Goal: Task Accomplishment & Management: Manage account settings

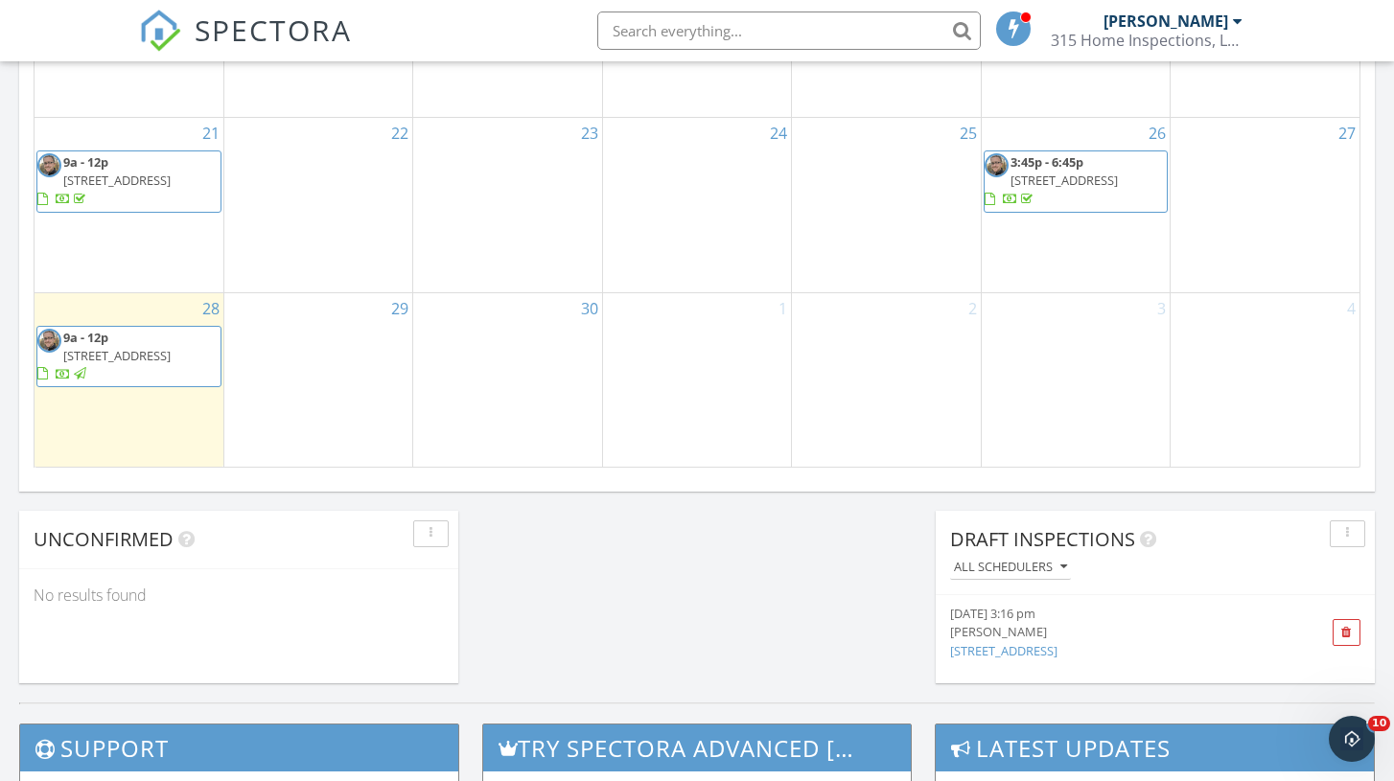
scroll to position [1292, 0]
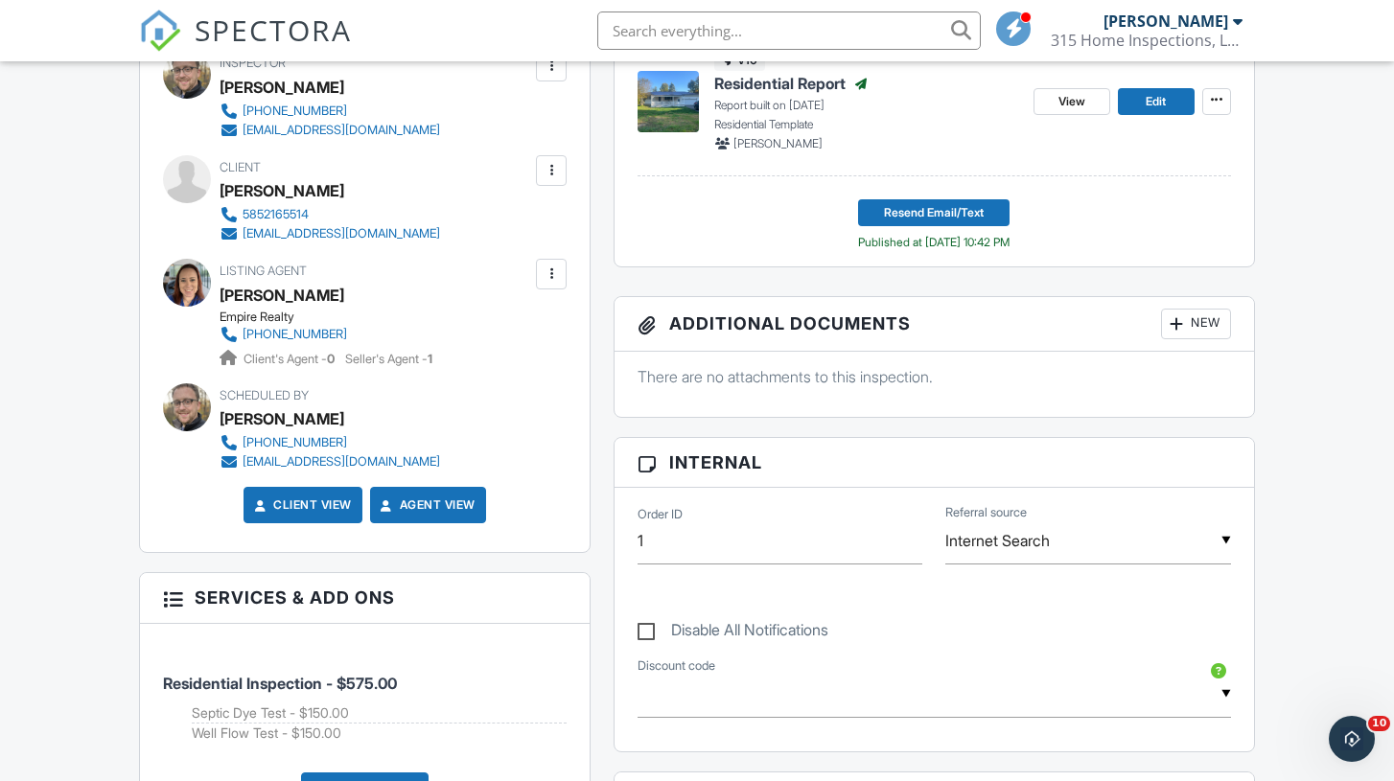
scroll to position [586, 0]
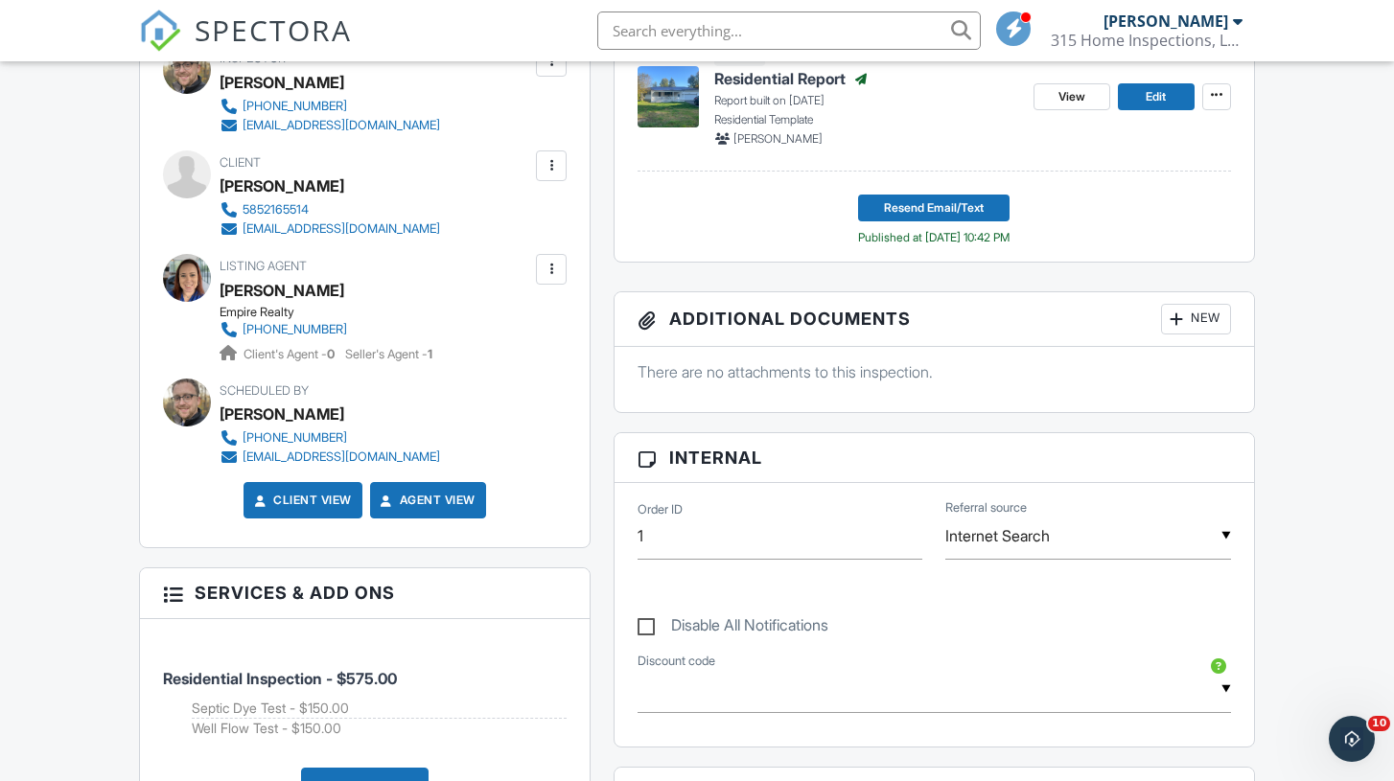
click at [1193, 319] on div "New" at bounding box center [1196, 319] width 70 height 31
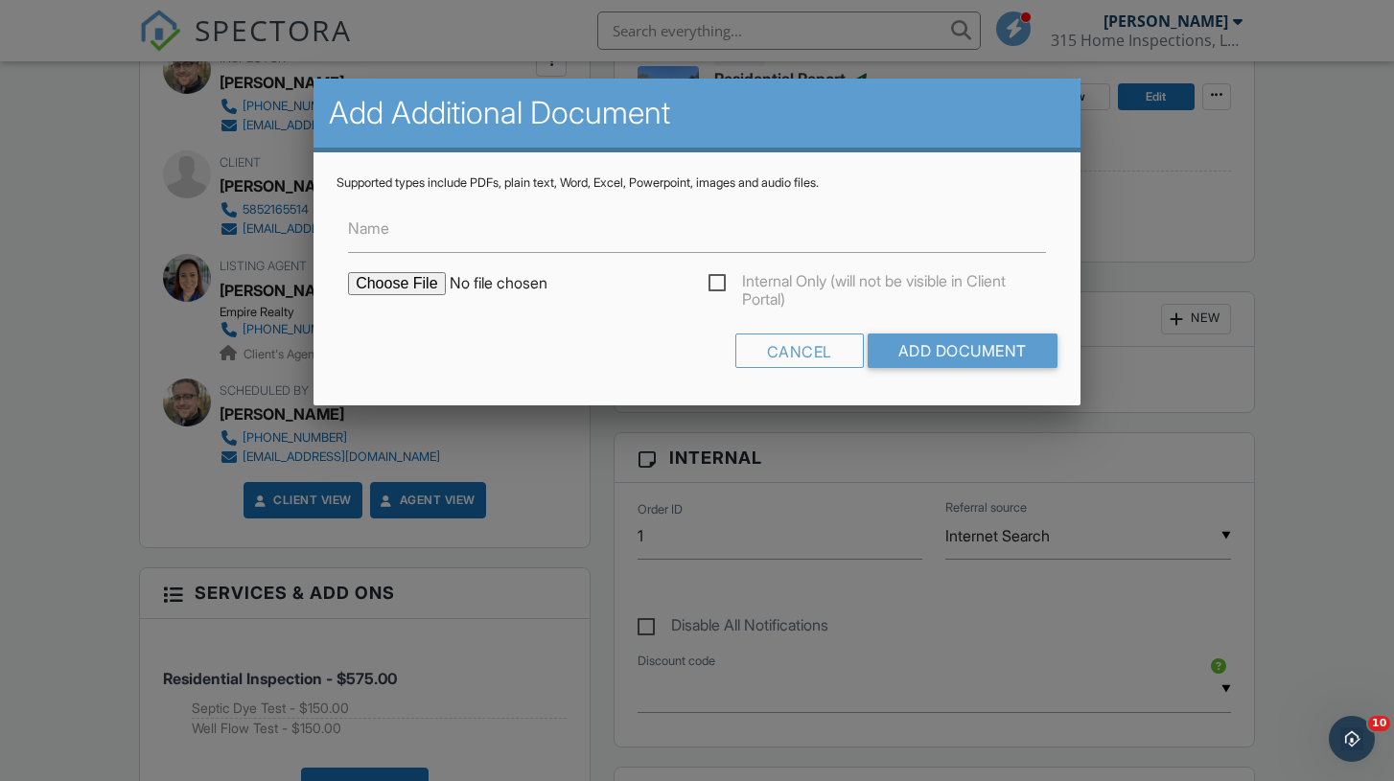
click at [398, 286] on input "file" at bounding box center [511, 283] width 326 height 23
type input "C:\fakepath\Well Flow Savannah.pdf"
click at [456, 244] on input "Name" at bounding box center [697, 229] width 698 height 47
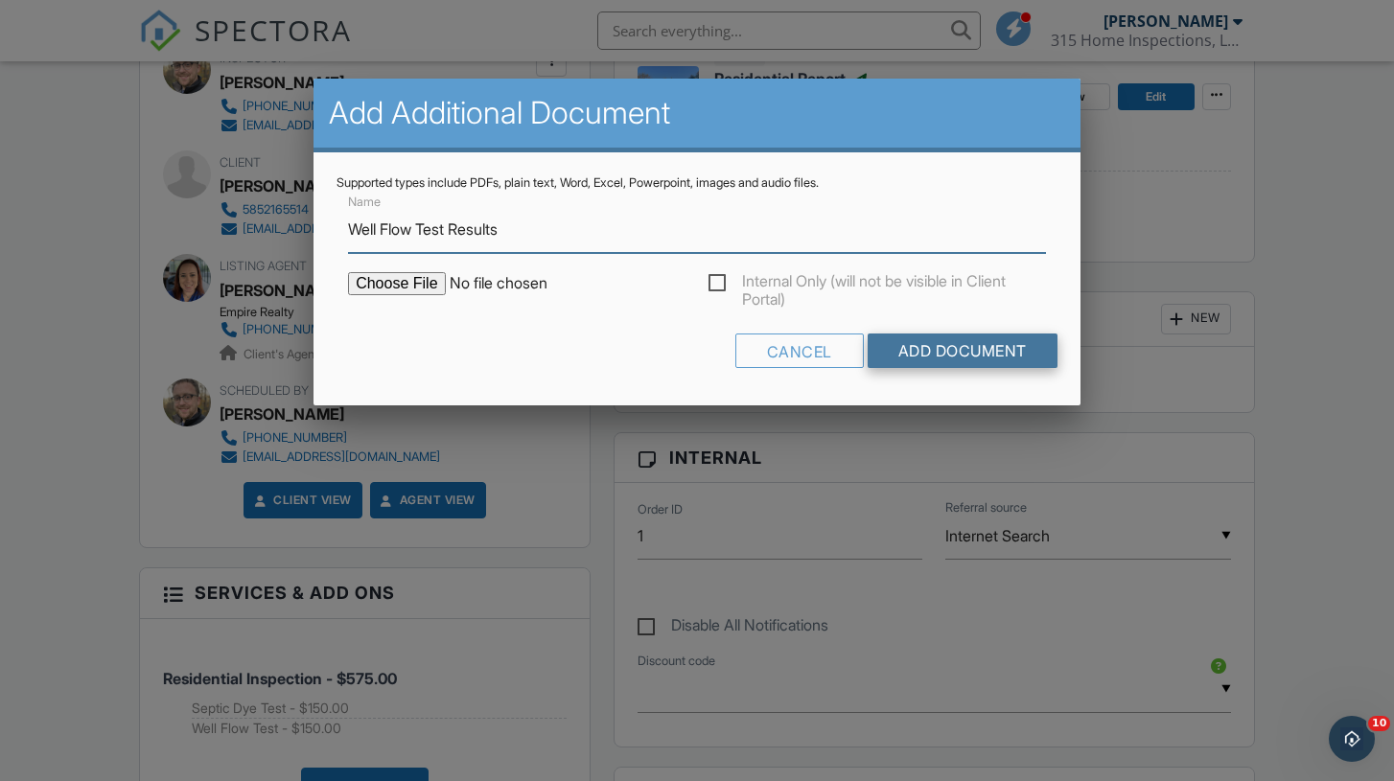
type input "Well Flow Test Results"
click at [885, 345] on input "Add Document" at bounding box center [962, 351] width 190 height 35
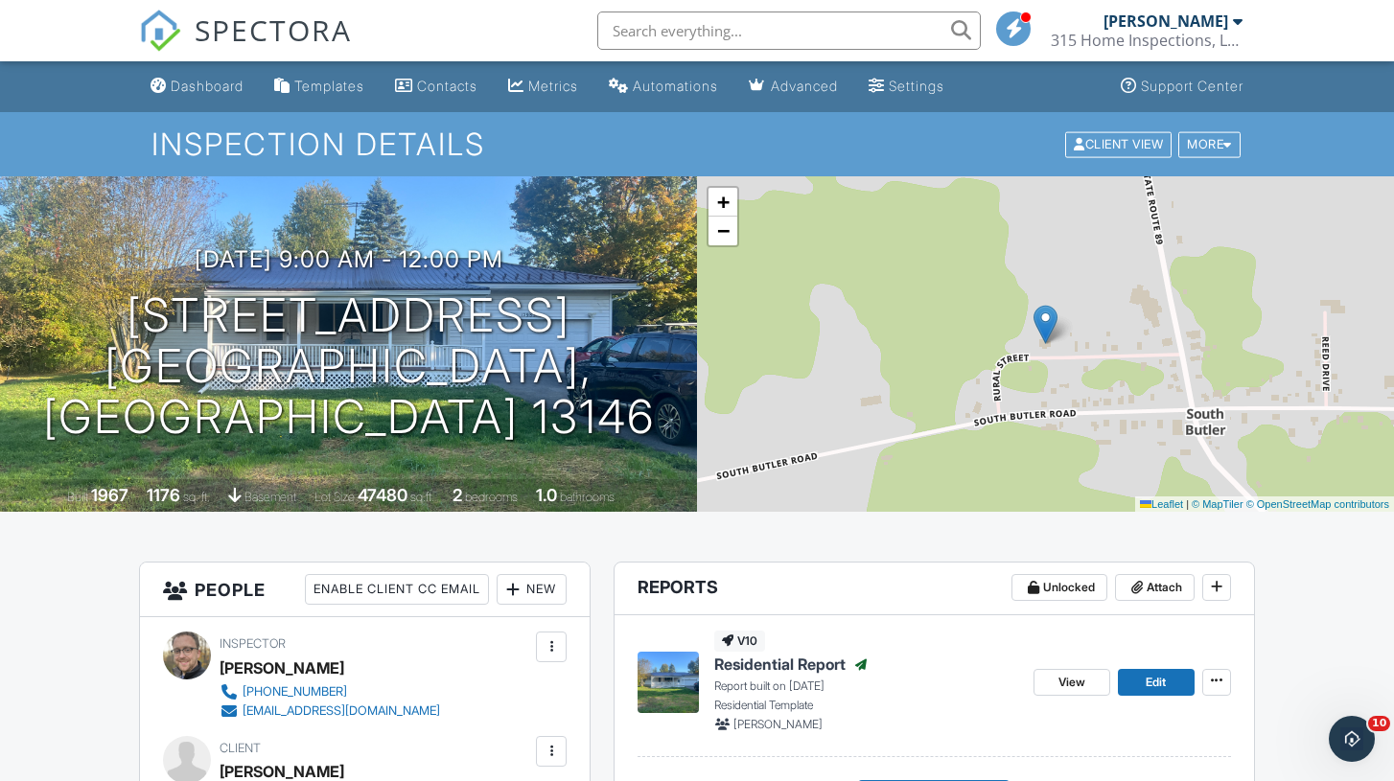
click at [279, 31] on span "SPECTORA" at bounding box center [273, 30] width 157 height 40
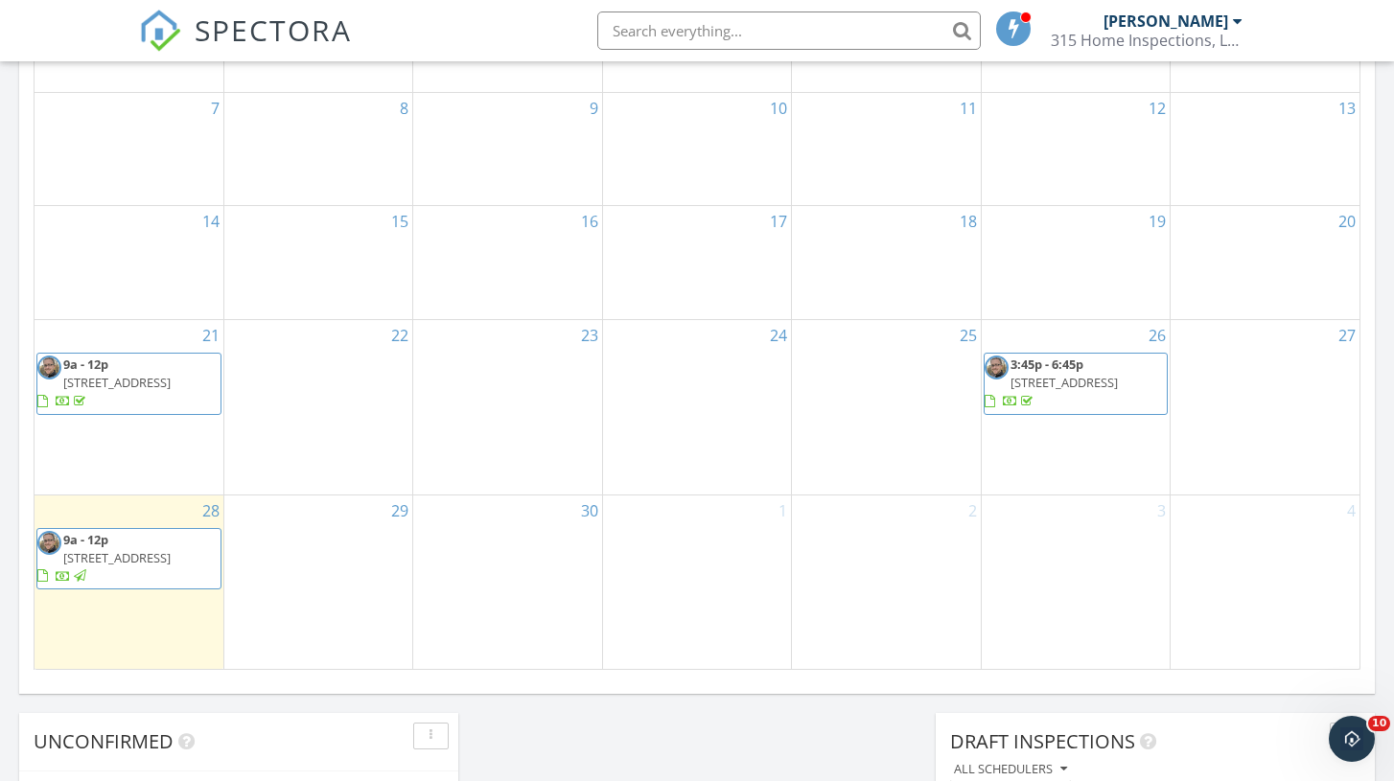
scroll to position [1088, 0]
